Goal: Complete application form

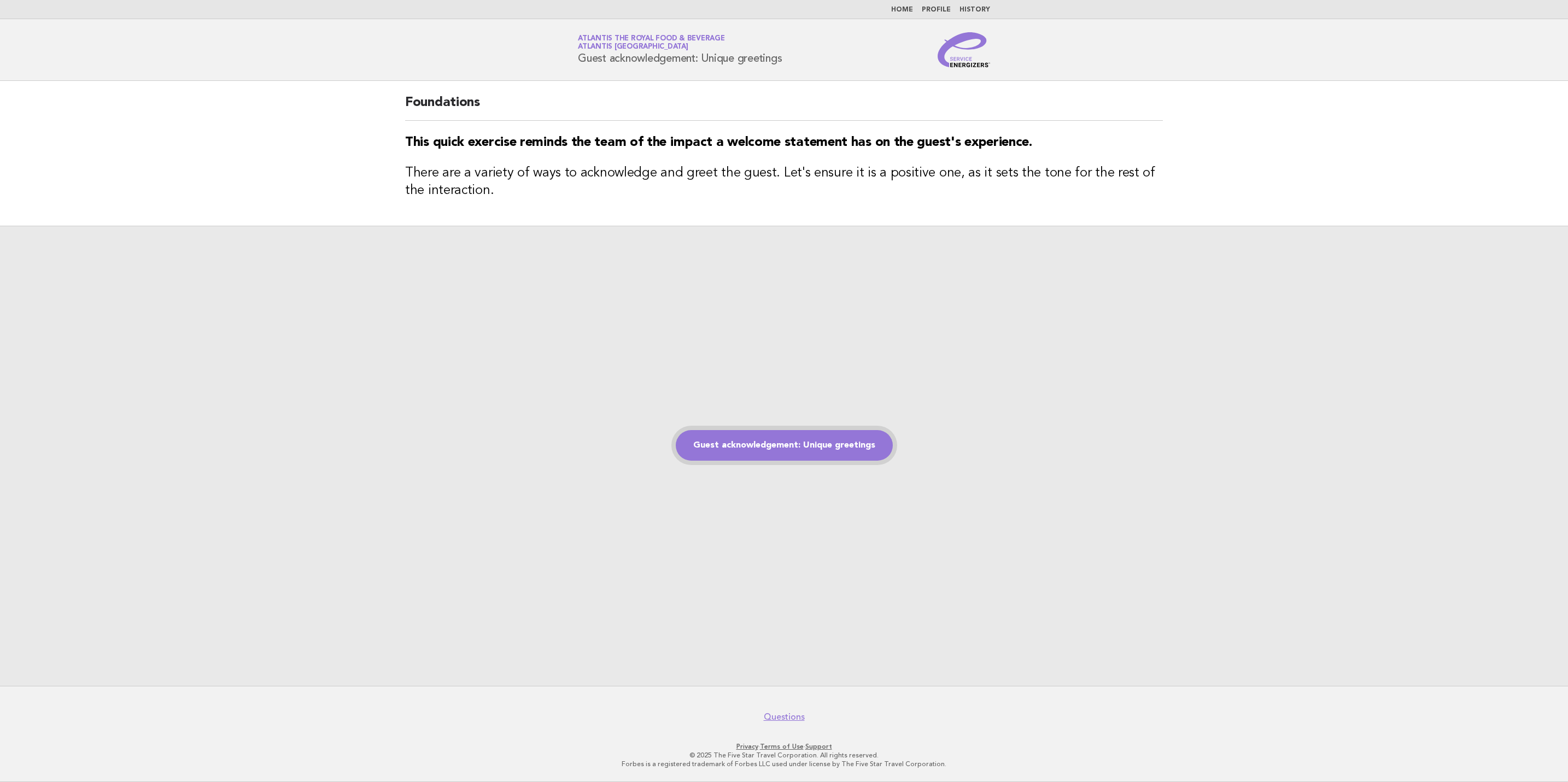
click at [806, 442] on link "Guest acknowledgement: Unique greetings" at bounding box center [784, 445] width 217 height 31
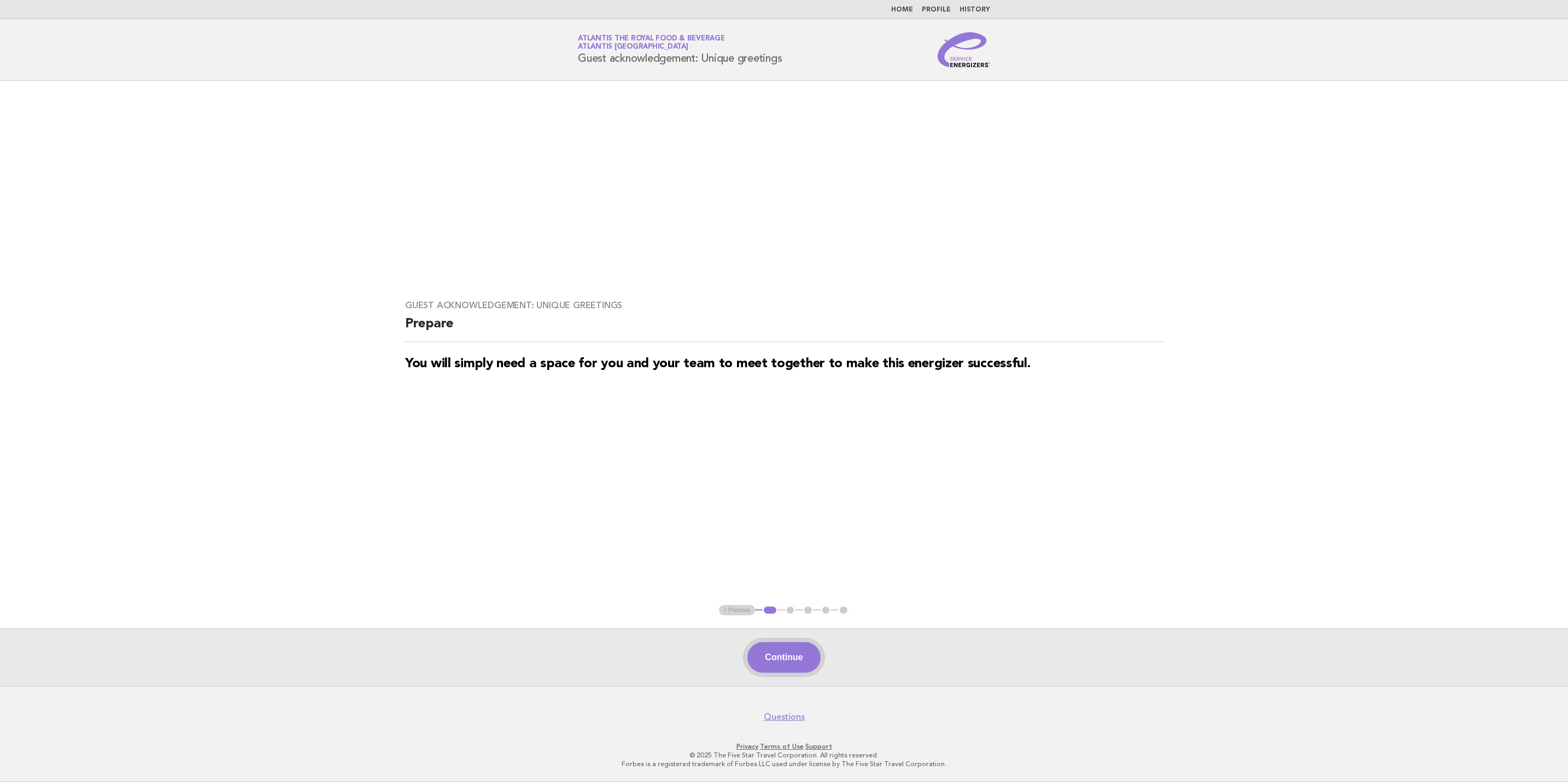
click at [779, 660] on button "Continue" at bounding box center [784, 657] width 72 height 31
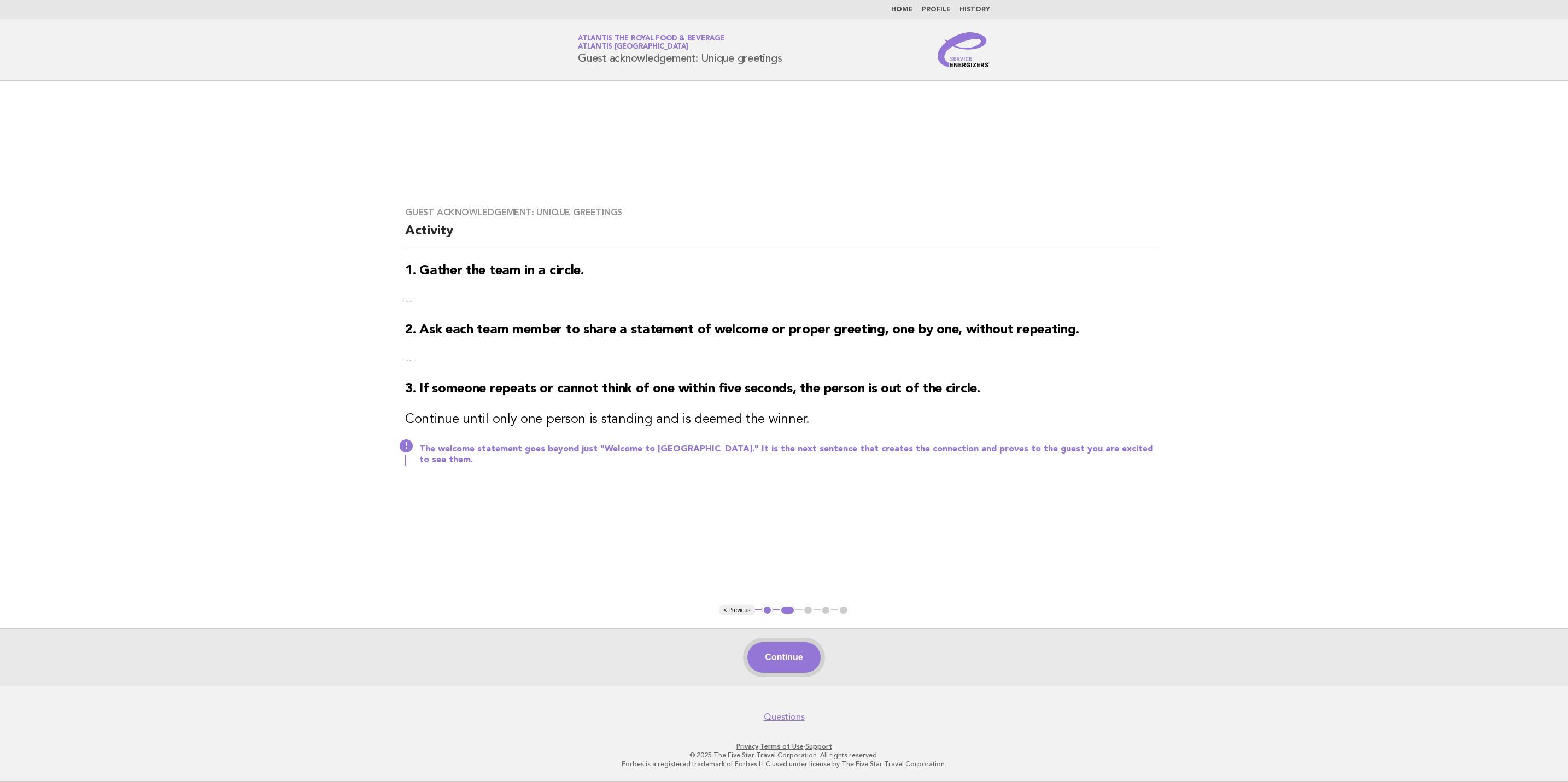
click at [786, 656] on button "Continue" at bounding box center [784, 657] width 72 height 31
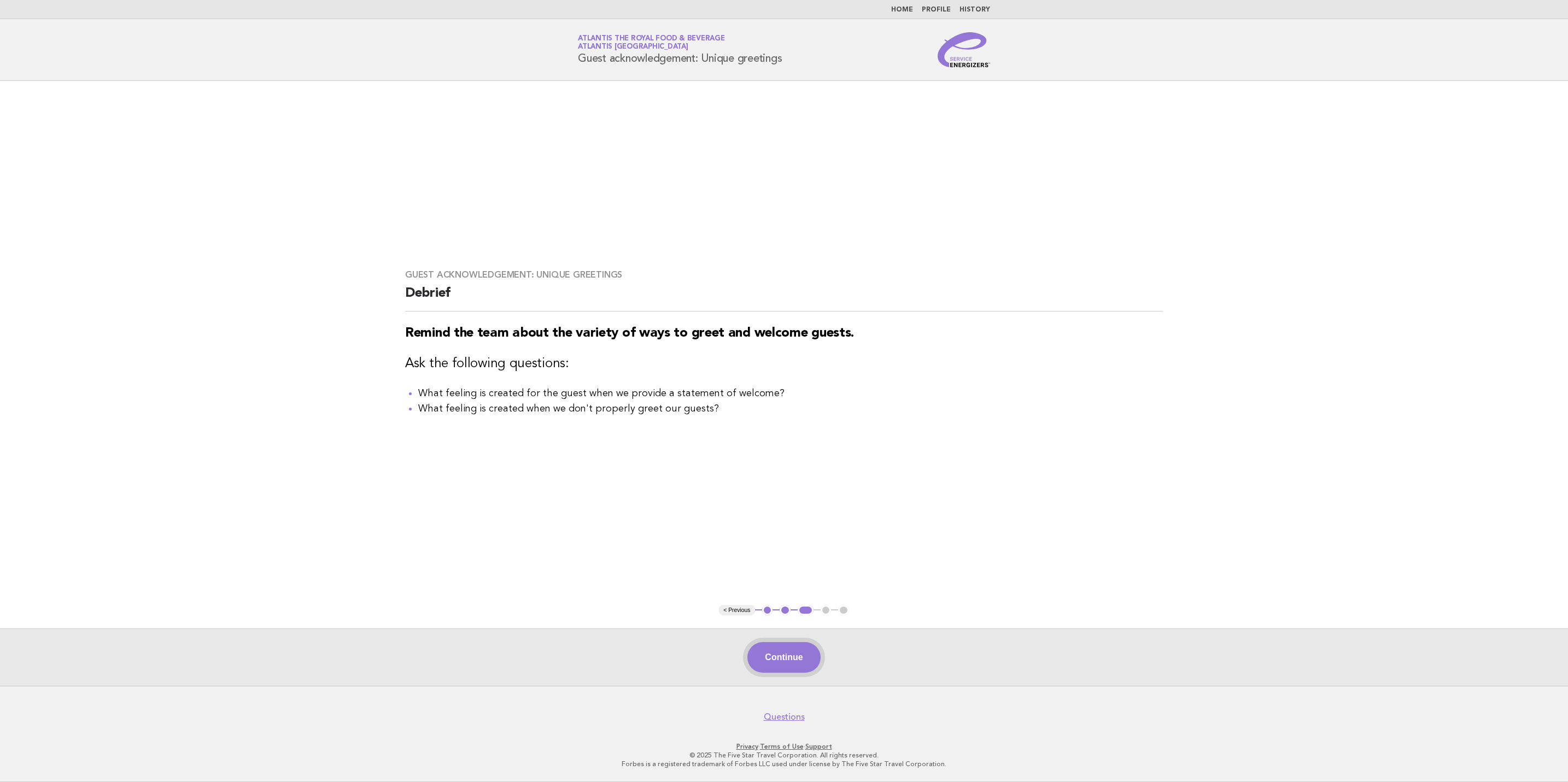
click at [797, 657] on button "Continue" at bounding box center [784, 657] width 72 height 31
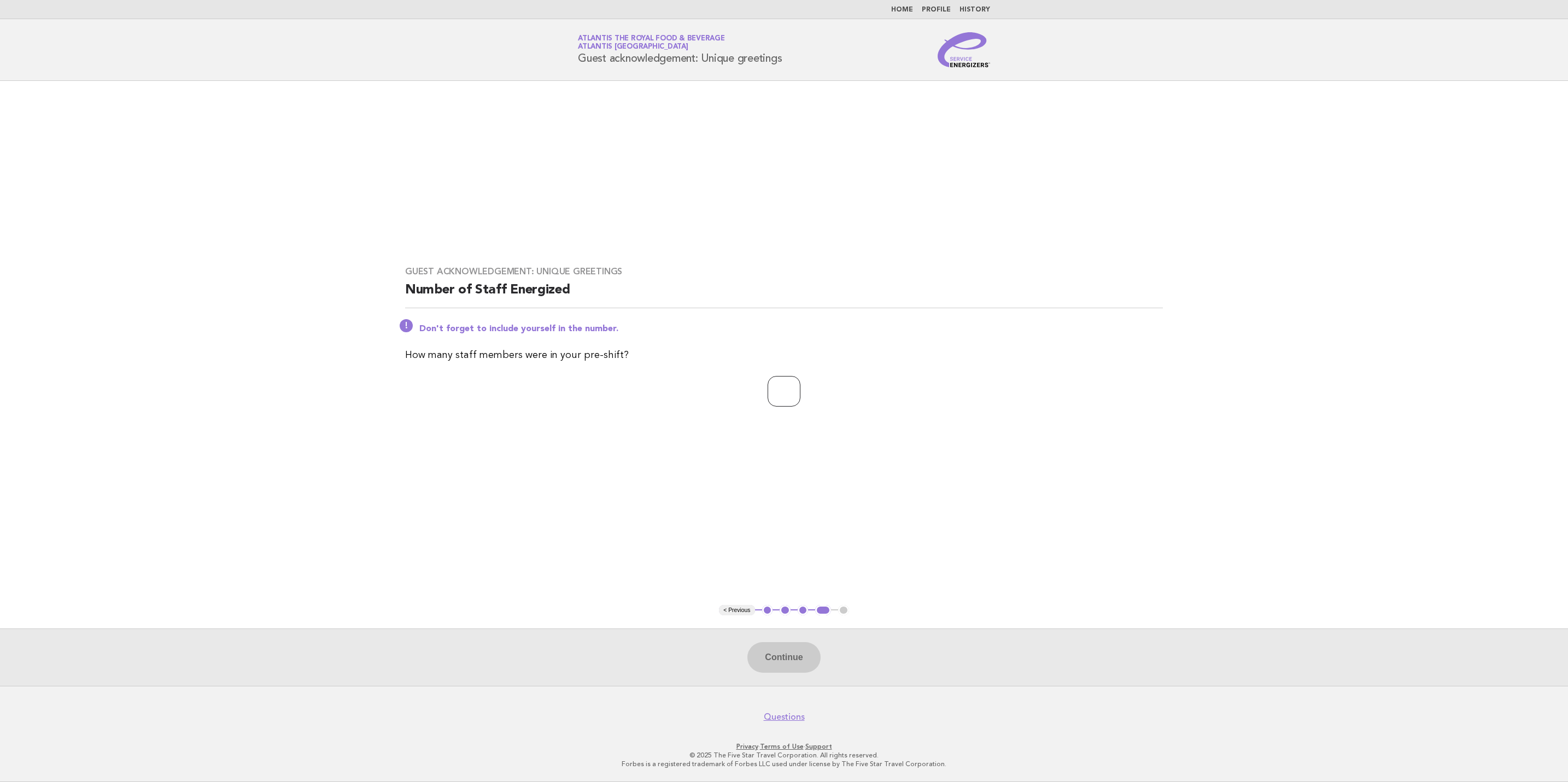
click at [769, 389] on input "number" at bounding box center [784, 391] width 32 height 31
type input "**"
click at [777, 665] on button "Continue" at bounding box center [784, 657] width 72 height 31
